Goal: Information Seeking & Learning: Understand process/instructions

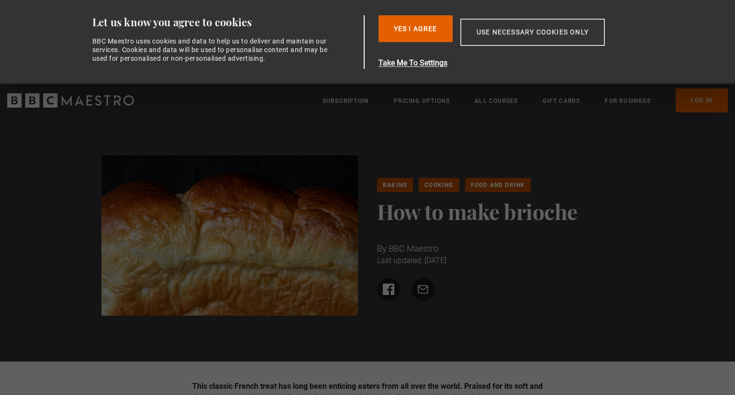
click at [494, 28] on button "Use necessary cookies only" at bounding box center [532, 32] width 144 height 27
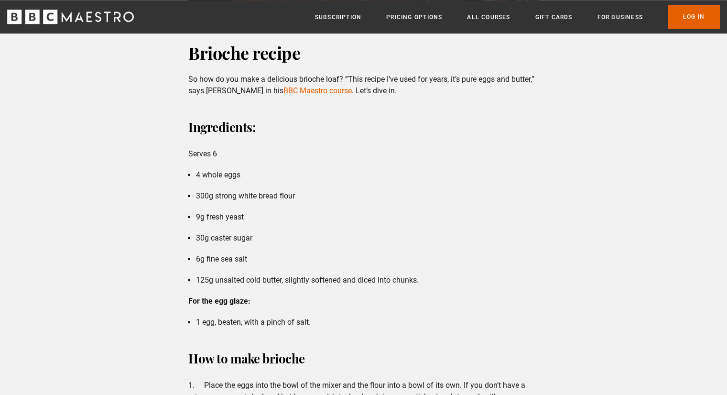
scroll to position [909, 0]
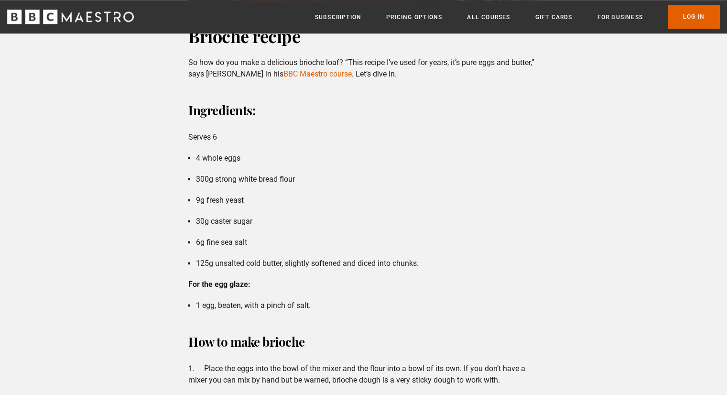
click at [219, 155] on li "4 whole eggs" at bounding box center [367, 158] width 343 height 11
drag, startPoint x: 219, startPoint y: 155, endPoint x: 256, endPoint y: 160, distance: 38.1
click at [223, 155] on li "4 whole eggs" at bounding box center [367, 158] width 343 height 11
click at [263, 182] on li "300g strong white bread flour" at bounding box center [367, 179] width 343 height 11
drag, startPoint x: 263, startPoint y: 182, endPoint x: 237, endPoint y: 186, distance: 25.6
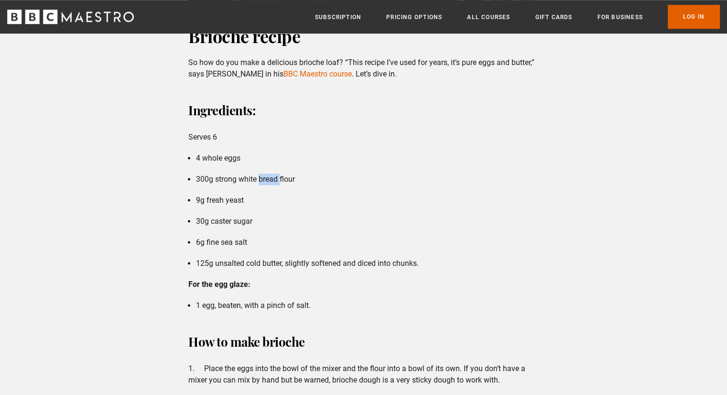
click at [261, 182] on li "300g strong white bread flour" at bounding box center [367, 179] width 343 height 11
click at [230, 195] on li "9g fresh yeast" at bounding box center [367, 200] width 343 height 11
drag, startPoint x: 230, startPoint y: 195, endPoint x: 208, endPoint y: 197, distance: 22.1
click at [211, 197] on li "9g fresh yeast" at bounding box center [367, 200] width 343 height 11
click at [197, 198] on li "9g fresh yeast" at bounding box center [367, 200] width 343 height 11
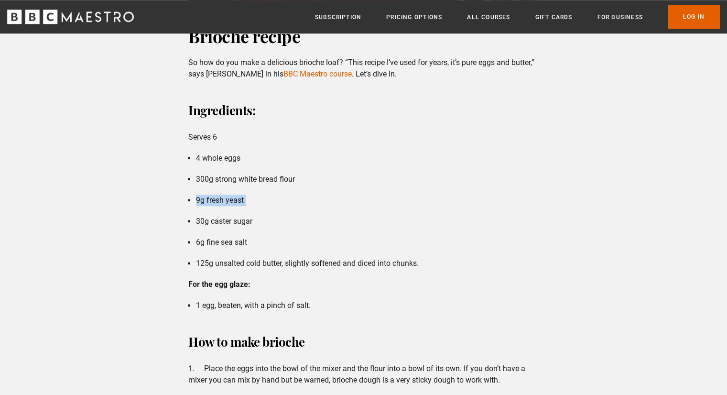
drag, startPoint x: 197, startPoint y: 198, endPoint x: 249, endPoint y: 203, distance: 52.4
click at [249, 203] on li "9g fresh yeast" at bounding box center [367, 200] width 343 height 11
drag, startPoint x: 266, startPoint y: 221, endPoint x: 207, endPoint y: 219, distance: 59.8
click at [207, 219] on li "30g caster sugar" at bounding box center [367, 221] width 343 height 11
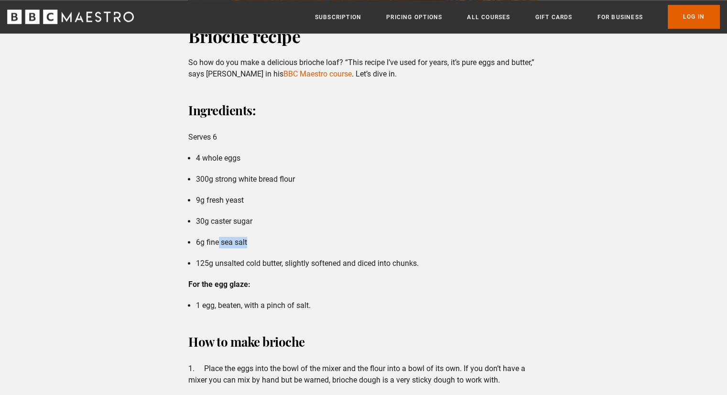
drag, startPoint x: 252, startPoint y: 242, endPoint x: 215, endPoint y: 242, distance: 37.3
click at [215, 242] on li "6g fine sea salt" at bounding box center [367, 242] width 343 height 11
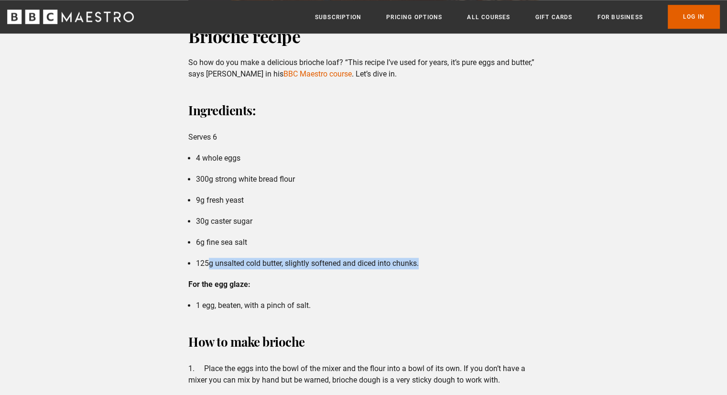
drag, startPoint x: 443, startPoint y: 268, endPoint x: 211, endPoint y: 261, distance: 232.5
click at [211, 261] on li "125g unsalted cold butter, slightly softened and diced into chunks." at bounding box center [367, 263] width 343 height 11
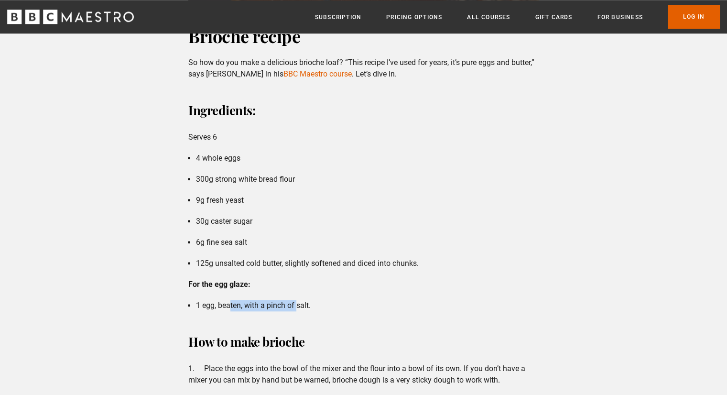
drag, startPoint x: 253, startPoint y: 304, endPoint x: 230, endPoint y: 302, distance: 22.6
click at [230, 302] on li "1 egg, beaten, with a pinch of salt." at bounding box center [367, 305] width 343 height 11
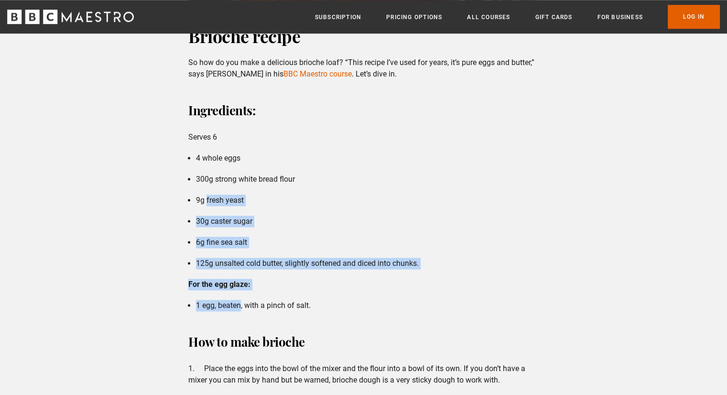
drag, startPoint x: 230, startPoint y: 302, endPoint x: 210, endPoint y: 198, distance: 106.7
click at [210, 198] on div "Ingredients: Serves 6 4 whole eggs 300g strong white bread flour 9g fresh yeast…" at bounding box center [364, 205] width 366 height 212
click at [210, 198] on li "9g fresh yeast" at bounding box center [367, 200] width 343 height 11
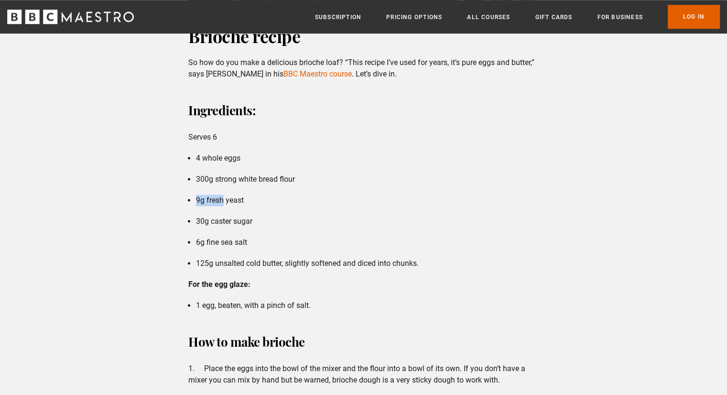
drag, startPoint x: 210, startPoint y: 198, endPoint x: 201, endPoint y: 196, distance: 9.2
click at [199, 196] on li "9g fresh yeast" at bounding box center [367, 200] width 343 height 11
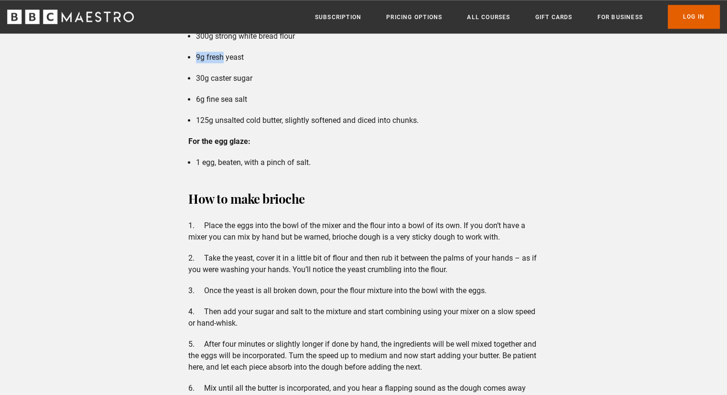
scroll to position [1052, 0]
click at [243, 165] on li "1 egg, beaten, with a pinch of salt." at bounding box center [367, 161] width 343 height 11
click at [298, 158] on li "1 egg, beaten, with a pinch of salt." at bounding box center [367, 161] width 343 height 11
click at [301, 158] on li "1 egg, beaten, with a pinch of salt." at bounding box center [367, 161] width 343 height 11
click at [303, 164] on li "1 egg, beaten, with a pinch of salt." at bounding box center [367, 161] width 343 height 11
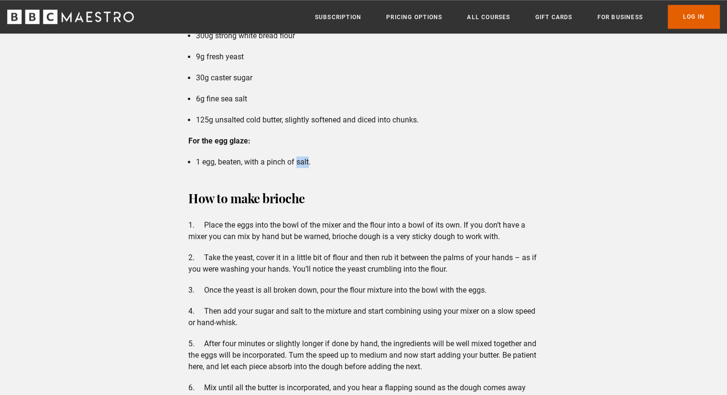
drag, startPoint x: 303, startPoint y: 164, endPoint x: 297, endPoint y: 163, distance: 6.3
click at [297, 163] on li "1 egg, beaten, with a pinch of salt." at bounding box center [367, 161] width 343 height 11
click at [202, 162] on li "1 egg, beaten, with a pinch of salt." at bounding box center [367, 161] width 343 height 11
drag, startPoint x: 202, startPoint y: 162, endPoint x: 185, endPoint y: 164, distance: 17.4
click at [185, 164] on div "Ingredients: Serves 6 4 whole eggs 300g strong white bread flour 9g fresh yeast…" at bounding box center [364, 62] width 366 height 212
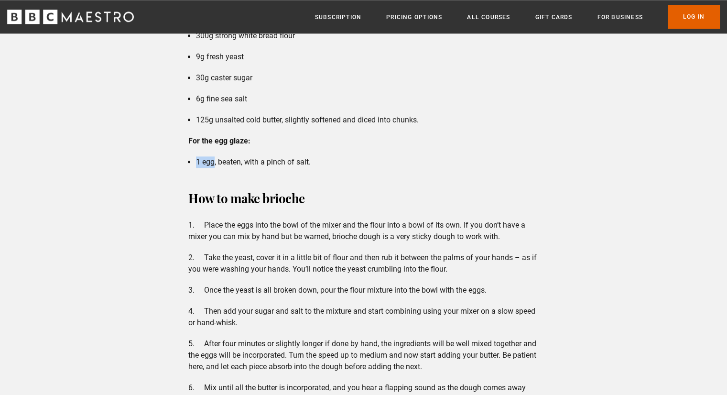
click at [199, 164] on li "1 egg, beaten, with a pinch of salt." at bounding box center [367, 161] width 343 height 11
drag, startPoint x: 199, startPoint y: 164, endPoint x: 192, endPoint y: 164, distance: 7.2
click at [192, 164] on ul "1 egg, beaten, with a pinch of salt." at bounding box center [363, 161] width 351 height 11
click at [205, 163] on li "1 egg, beaten, with a pinch of salt." at bounding box center [367, 161] width 343 height 11
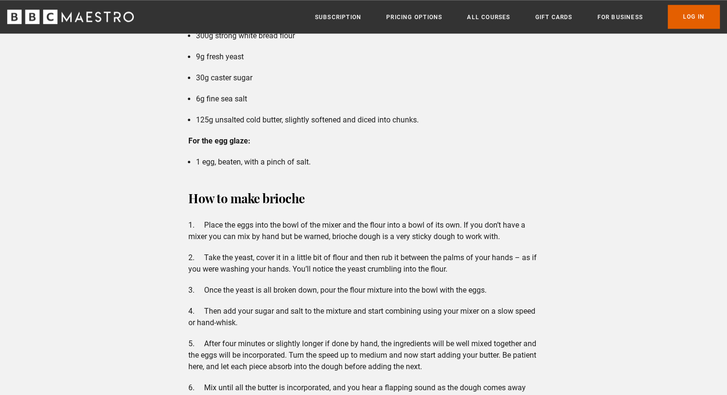
click at [233, 163] on li "1 egg, beaten, with a pinch of salt." at bounding box center [367, 161] width 343 height 11
click at [252, 159] on li "1 egg, beaten, with a pinch of salt." at bounding box center [367, 161] width 343 height 11
click at [274, 165] on li "1 egg, beaten, with a pinch of salt." at bounding box center [367, 161] width 343 height 11
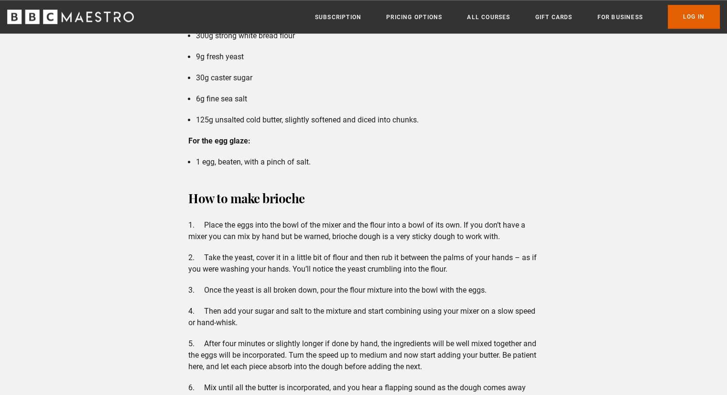
click at [279, 163] on li "1 egg, beaten, with a pinch of salt." at bounding box center [367, 161] width 343 height 11
click at [305, 167] on li "1 egg, beaten, with a pinch of salt." at bounding box center [367, 161] width 343 height 11
click at [303, 165] on li "1 egg, beaten, with a pinch of salt." at bounding box center [367, 161] width 343 height 11
drag, startPoint x: 303, startPoint y: 165, endPoint x: 297, endPoint y: 165, distance: 6.2
click at [297, 165] on li "1 egg, beaten, with a pinch of salt." at bounding box center [367, 161] width 343 height 11
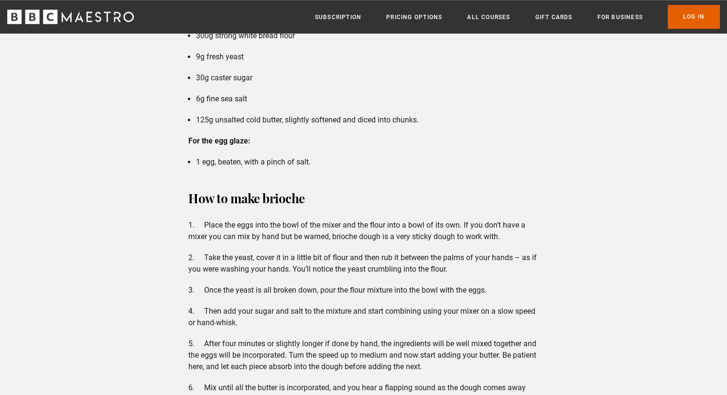
click at [292, 160] on li "1 egg, beaten, with a pinch of salt." at bounding box center [367, 161] width 343 height 11
drag, startPoint x: 292, startPoint y: 160, endPoint x: 286, endPoint y: 160, distance: 6.2
click at [286, 160] on li "1 egg, beaten, with a pinch of salt." at bounding box center [367, 161] width 343 height 11
click at [292, 162] on li "1 egg, beaten, with a pinch of salt." at bounding box center [367, 161] width 343 height 11
click at [290, 162] on li "1 egg, beaten, with a pinch of salt." at bounding box center [367, 161] width 343 height 11
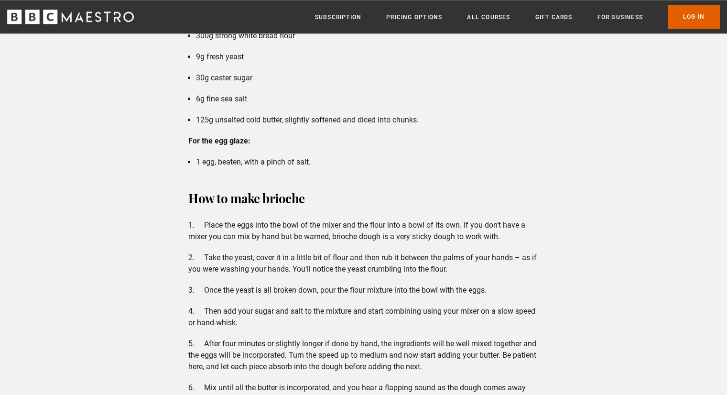
click at [273, 165] on li "1 egg, beaten, with a pinch of salt." at bounding box center [367, 161] width 343 height 11
click at [269, 165] on li "1 egg, beaten, with a pinch of salt." at bounding box center [367, 161] width 343 height 11
click at [261, 161] on li "1 egg, beaten, with a pinch of salt." at bounding box center [367, 161] width 343 height 11
click at [263, 161] on li "1 egg, beaten, with a pinch of salt." at bounding box center [367, 161] width 343 height 11
click at [263, 163] on li "1 egg, beaten, with a pinch of salt." at bounding box center [367, 161] width 343 height 11
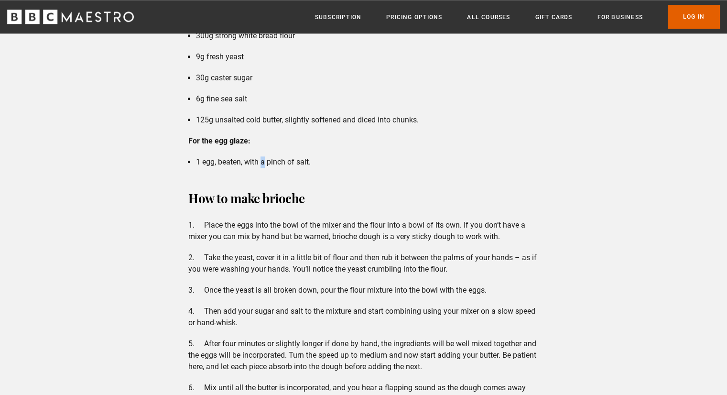
click at [262, 163] on li "1 egg, beaten, with a pinch of salt." at bounding box center [367, 161] width 343 height 11
click at [250, 164] on li "1 egg, beaten, with a pinch of salt." at bounding box center [367, 161] width 343 height 11
click at [248, 164] on li "1 egg, beaten, with a pinch of salt." at bounding box center [367, 161] width 343 height 11
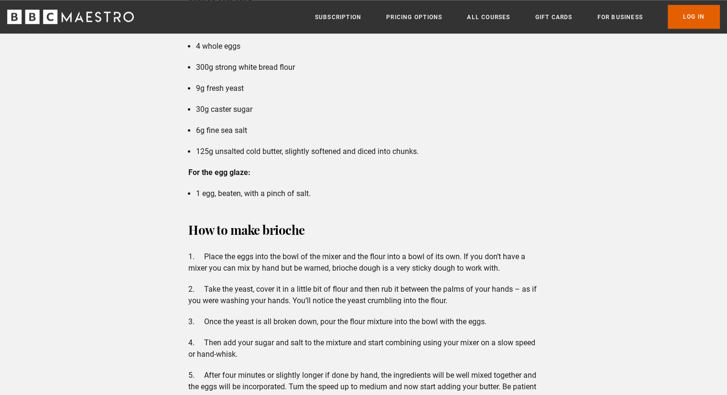
scroll to position [1004, 0]
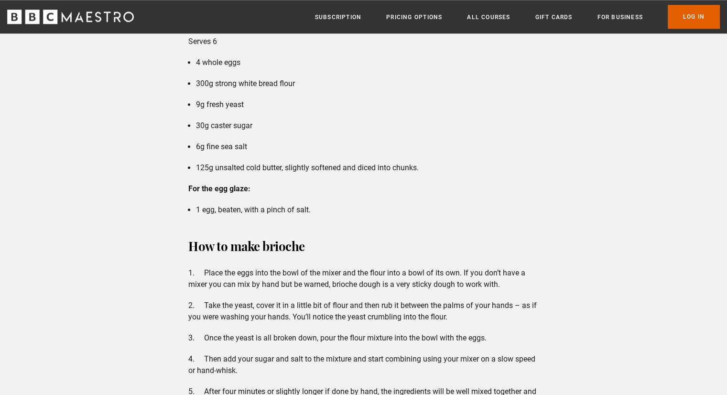
click at [222, 131] on li "30g caster sugar" at bounding box center [367, 125] width 343 height 11
click at [217, 103] on li "9g fresh yeast" at bounding box center [367, 104] width 343 height 11
drag, startPoint x: 217, startPoint y: 103, endPoint x: 209, endPoint y: 104, distance: 7.2
click at [209, 104] on li "9g fresh yeast" at bounding box center [367, 104] width 343 height 11
click at [234, 105] on li "9g fresh yeast" at bounding box center [367, 104] width 343 height 11
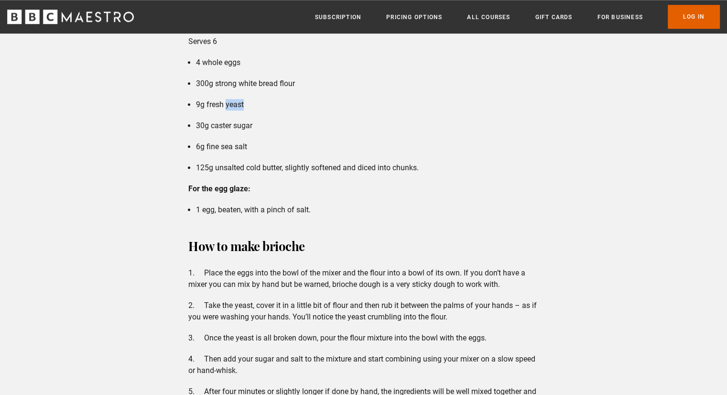
drag, startPoint x: 234, startPoint y: 105, endPoint x: 227, endPoint y: 104, distance: 7.2
click at [233, 105] on li "9g fresh yeast" at bounding box center [367, 104] width 343 height 11
click at [218, 104] on li "9g fresh yeast" at bounding box center [367, 104] width 343 height 11
click at [215, 104] on li "9g fresh yeast" at bounding box center [367, 104] width 343 height 11
click at [209, 105] on li "9g fresh yeast" at bounding box center [367, 104] width 343 height 11
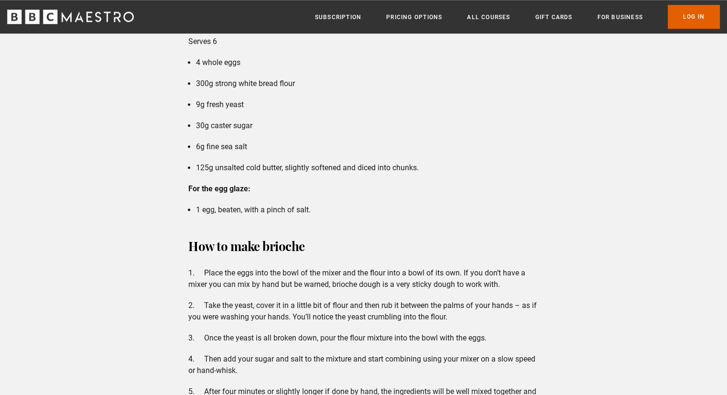
click at [201, 105] on li "9g fresh yeast" at bounding box center [367, 104] width 343 height 11
click at [199, 105] on li "9g fresh yeast" at bounding box center [367, 104] width 343 height 11
click at [266, 115] on ul "4 whole eggs 300g strong white bread flour 9g fresh yeast 30g caster sugar 6g f…" at bounding box center [363, 115] width 351 height 117
click at [245, 106] on li "9g fresh yeast" at bounding box center [367, 104] width 343 height 11
drag, startPoint x: 245, startPoint y: 106, endPoint x: 236, endPoint y: 106, distance: 9.6
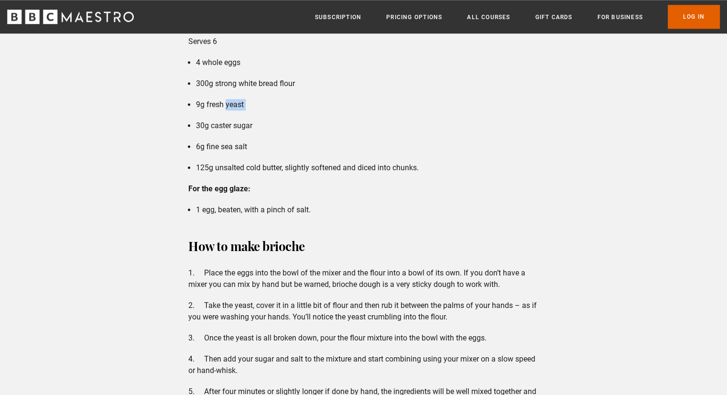
click at [236, 106] on li "9g fresh yeast" at bounding box center [367, 104] width 343 height 11
click at [231, 107] on li "9g fresh yeast" at bounding box center [367, 104] width 343 height 11
click at [239, 106] on li "9g fresh yeast" at bounding box center [367, 104] width 343 height 11
